Goal: Navigation & Orientation: Find specific page/section

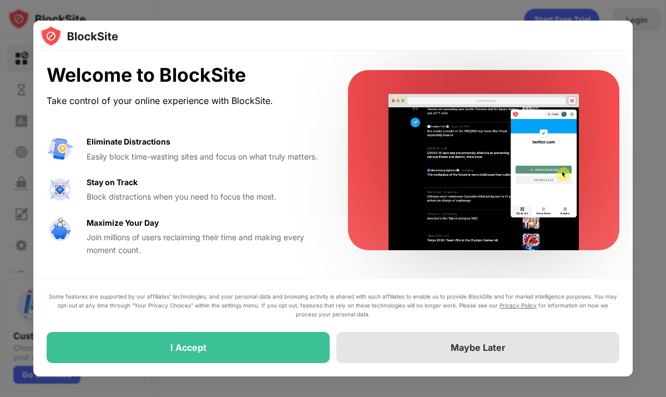
click at [452, 356] on div "Maybe Later" at bounding box center [478, 347] width 283 height 31
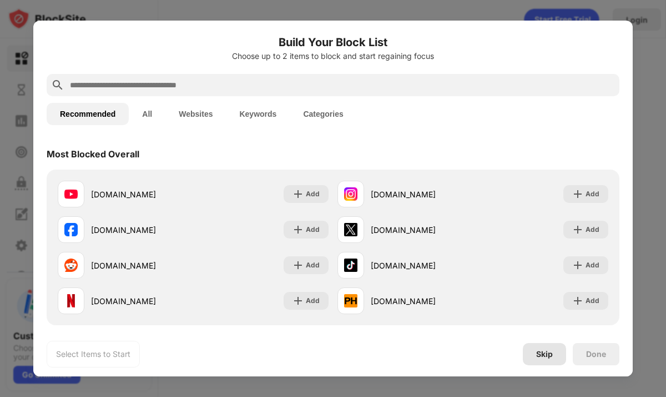
click at [543, 354] on div "Skip" at bounding box center [545, 353] width 17 height 9
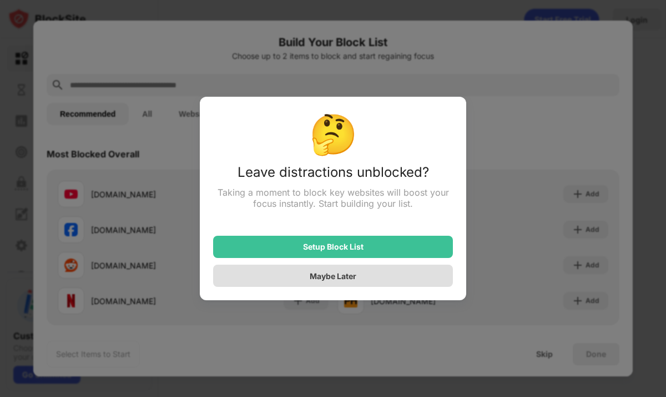
click at [397, 273] on div "Maybe Later" at bounding box center [333, 275] width 240 height 22
